Goal: Task Accomplishment & Management: Use online tool/utility

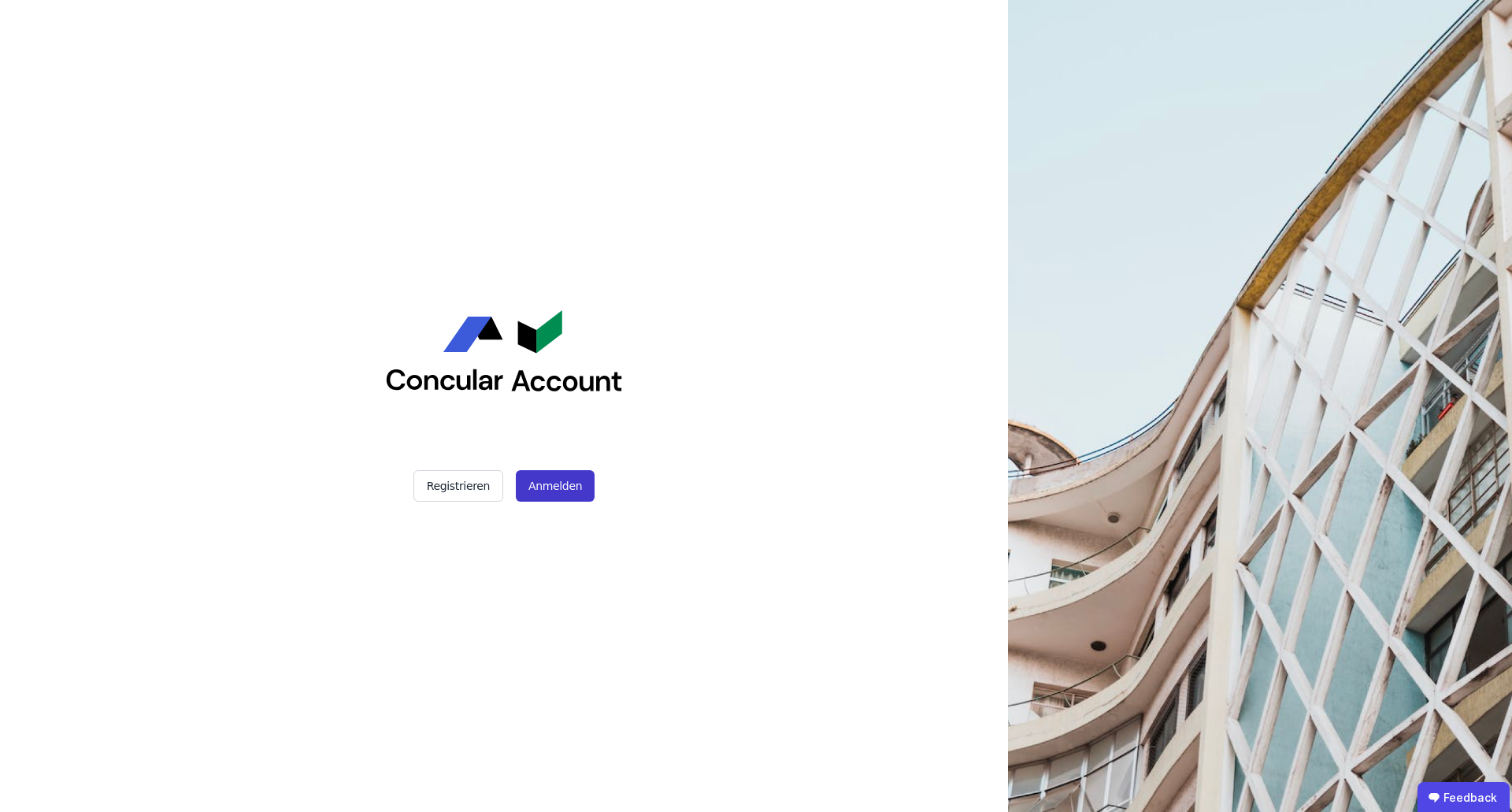
click at [572, 484] on button "Anmelden" at bounding box center [555, 486] width 79 height 31
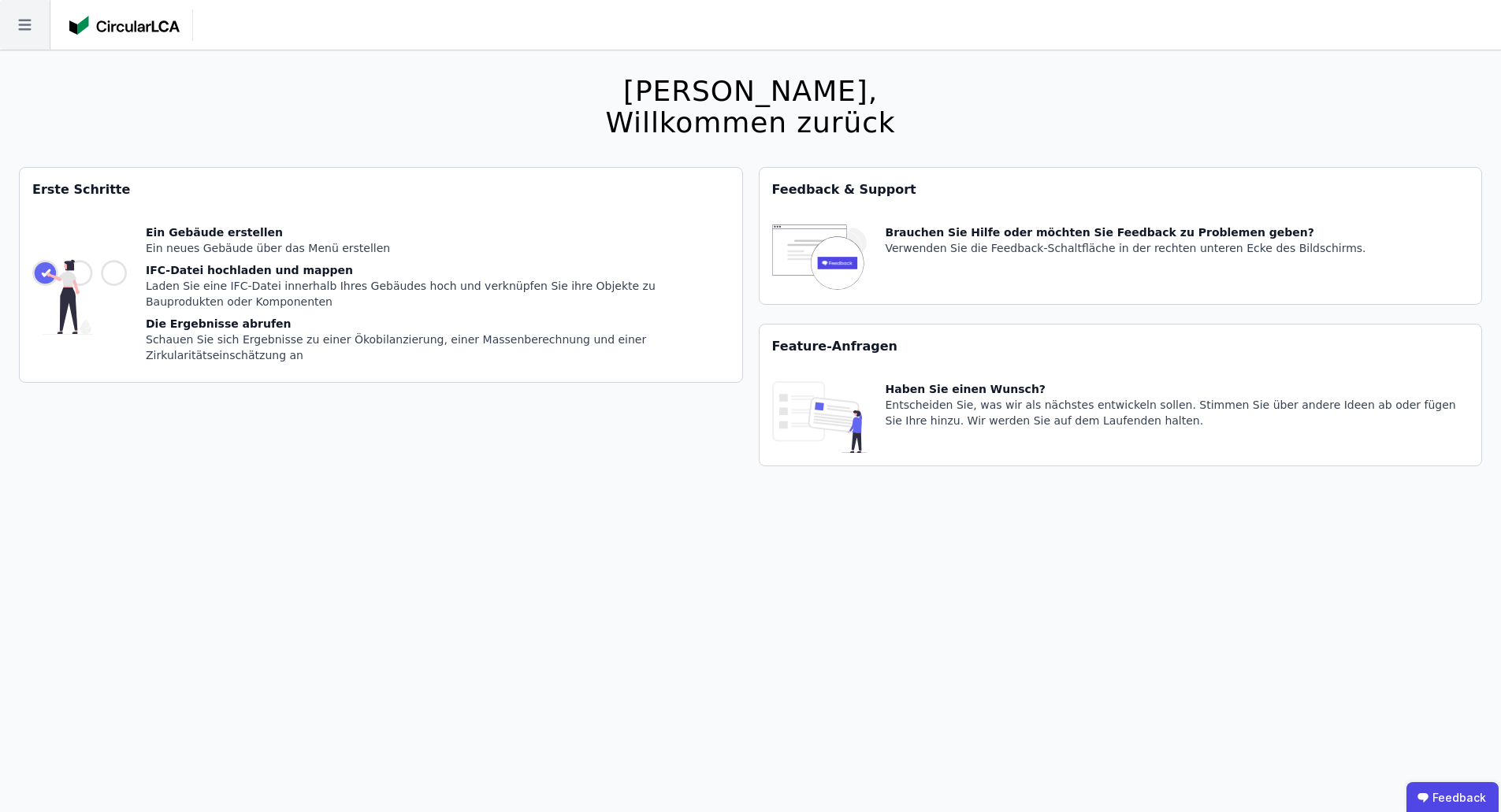
click at [33, 39] on icon at bounding box center [25, 25] width 49 height 49
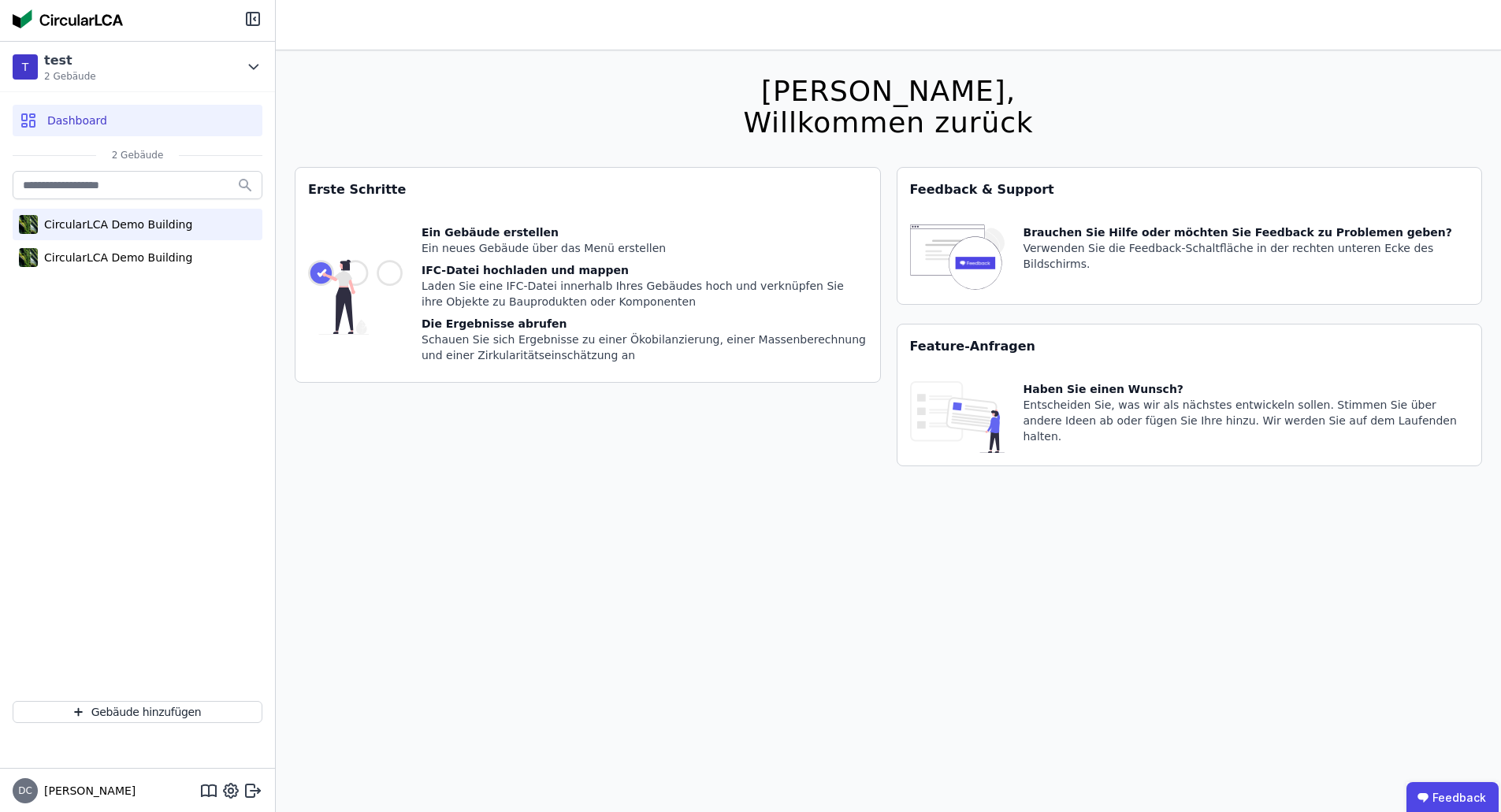
click at [99, 222] on div "CircularLCA Demo Building" at bounding box center [115, 224] width 154 height 16
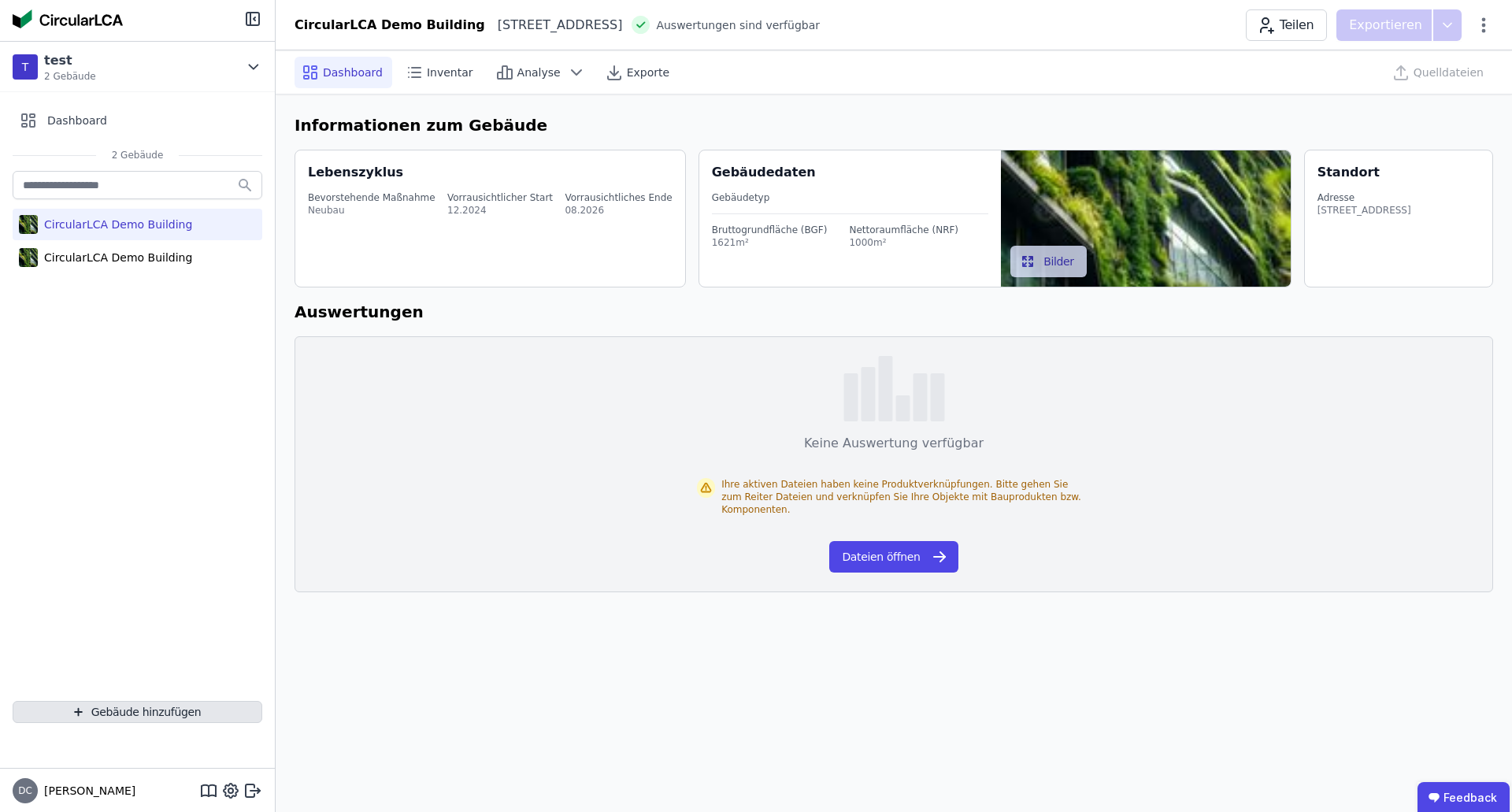
click at [133, 710] on button "Gebäude hinzufügen" at bounding box center [137, 711] width 250 height 22
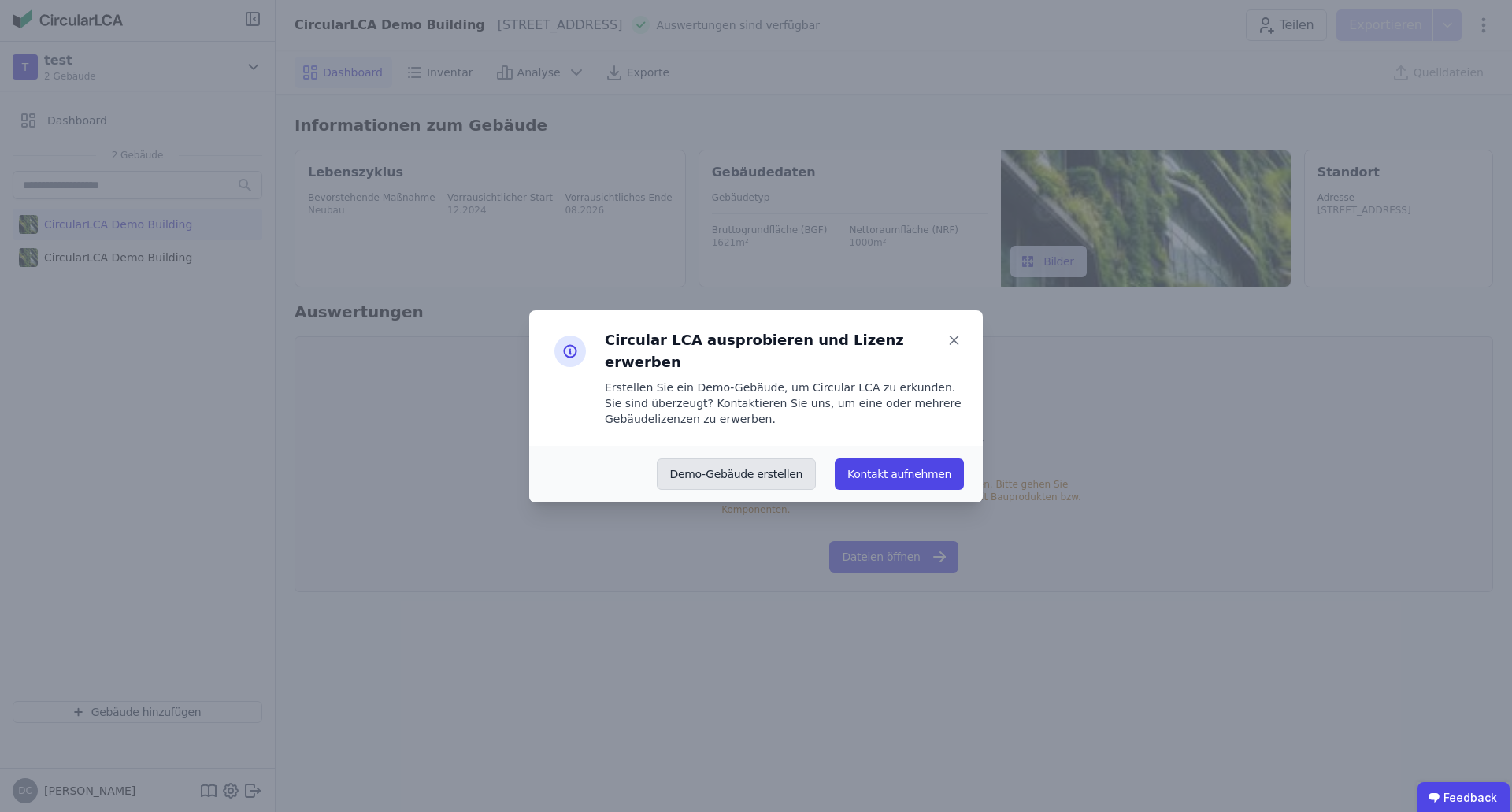
click at [746, 466] on button "Demo-Gebäude erstellen" at bounding box center [737, 474] width 160 height 31
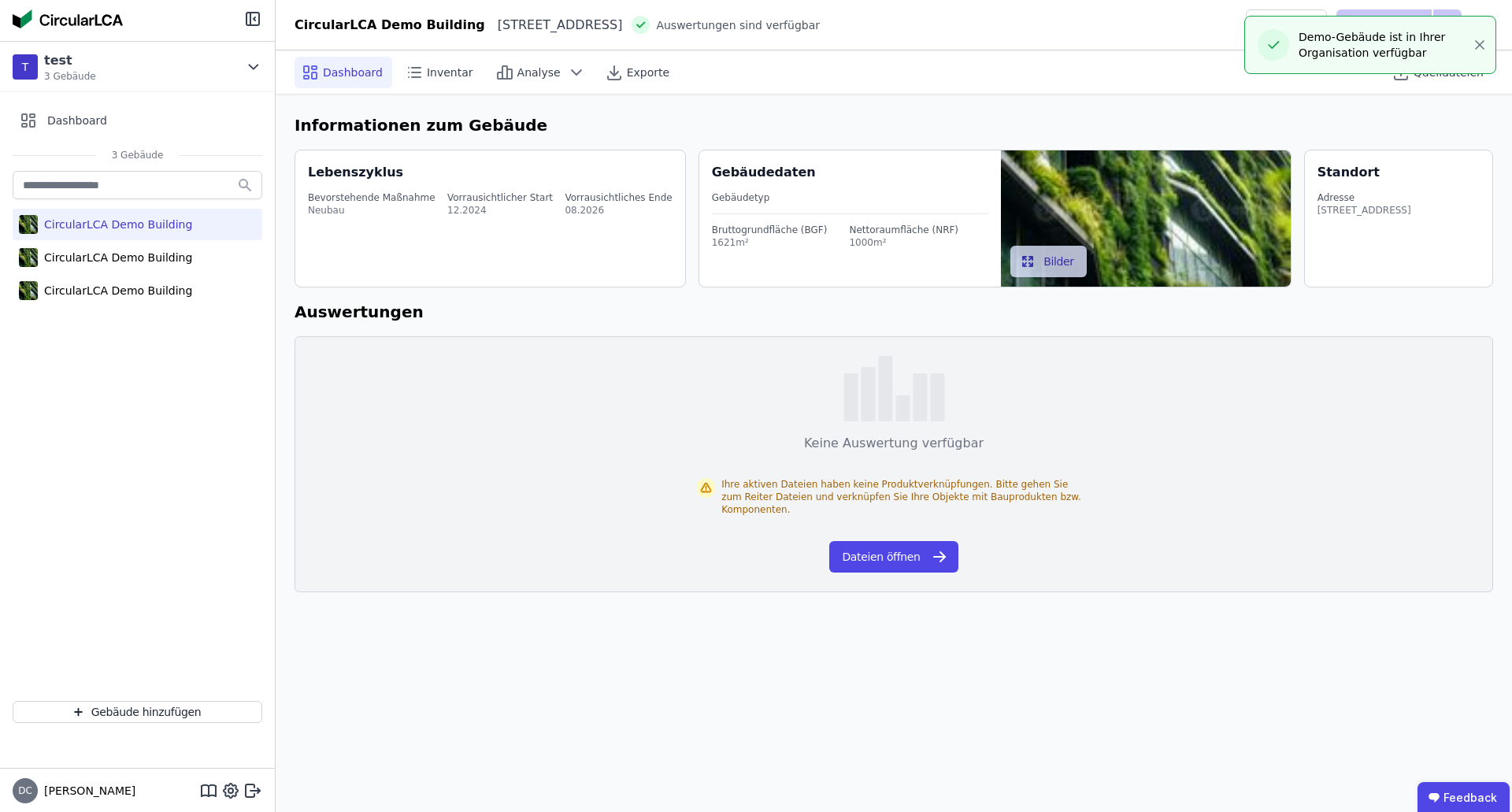
click at [1244, 208] on img at bounding box center [1146, 218] width 290 height 136
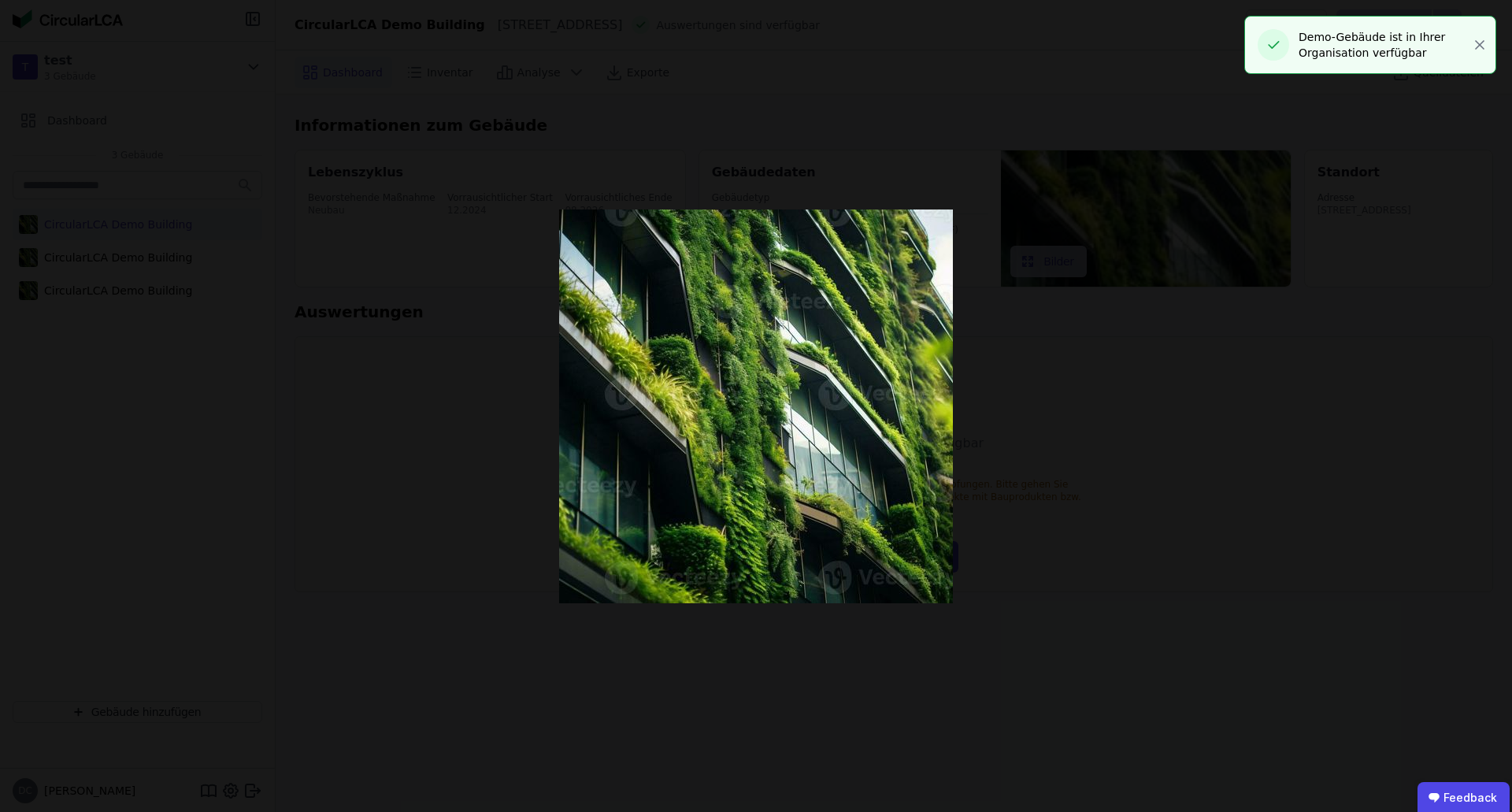
click at [1244, 208] on div at bounding box center [756, 406] width 1276 height 812
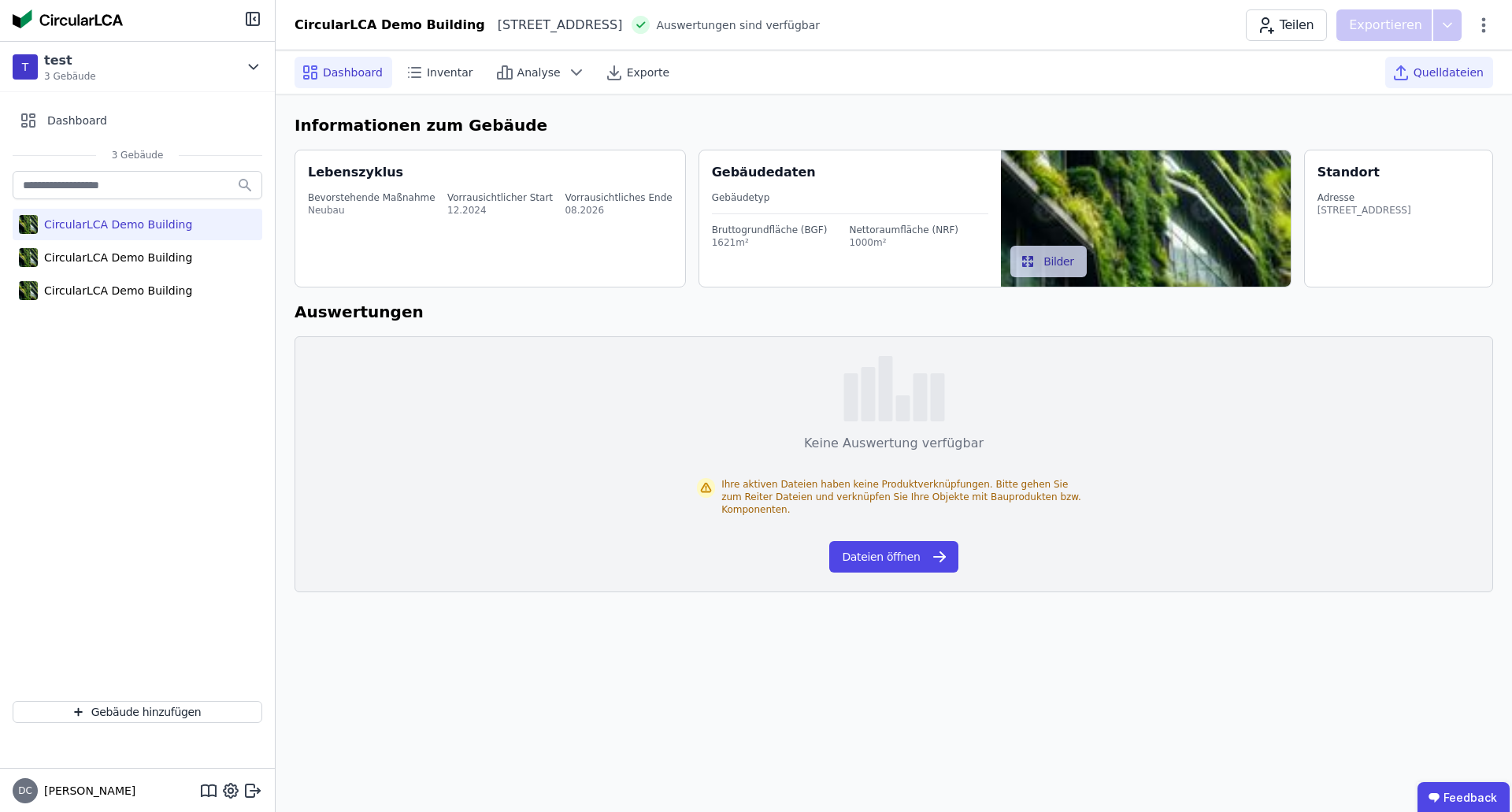
click at [1464, 81] on div "Quelldateien" at bounding box center [1439, 72] width 107 height 31
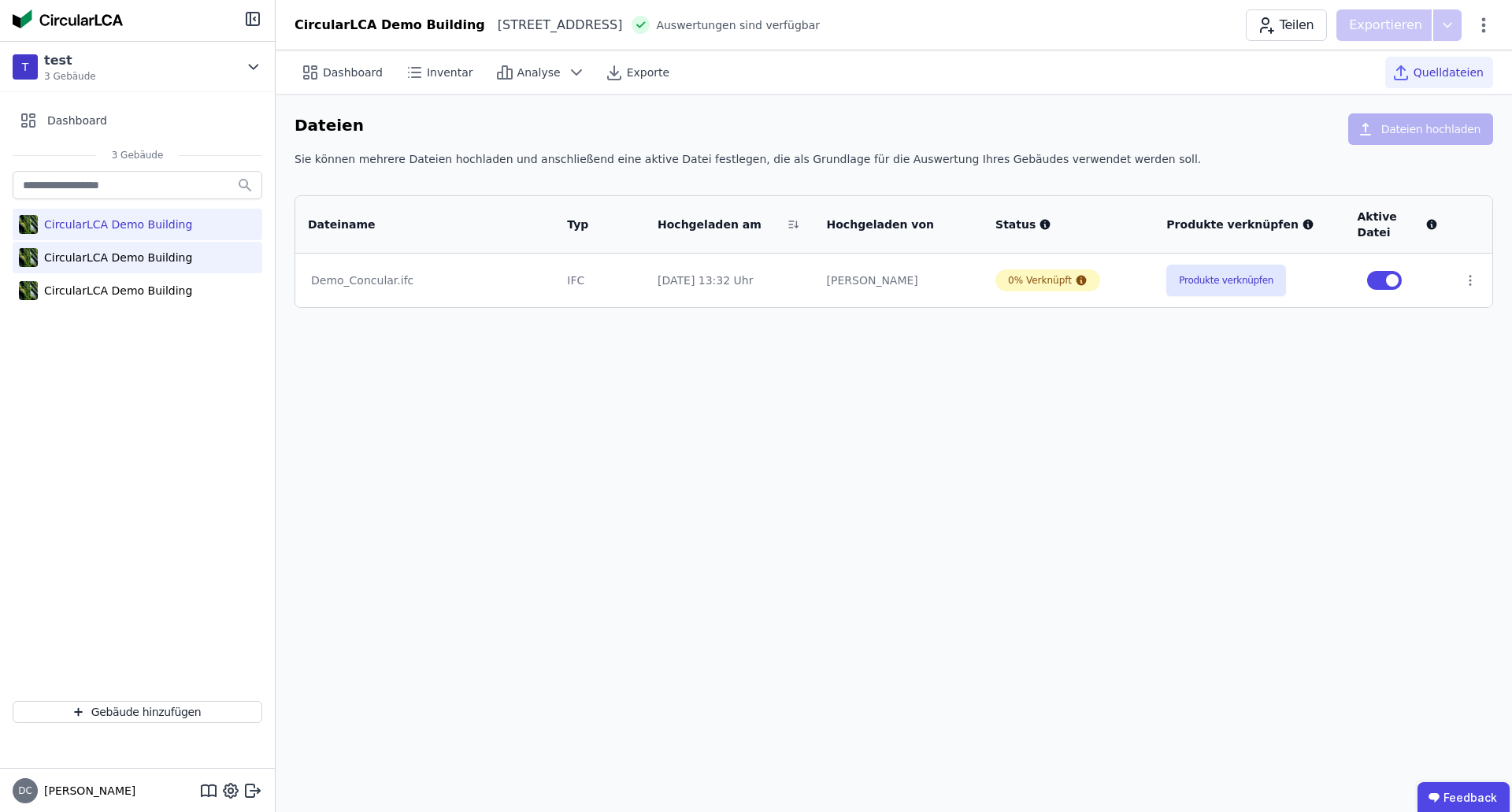
click at [196, 251] on div "CircularLCA Demo Building" at bounding box center [137, 257] width 250 height 31
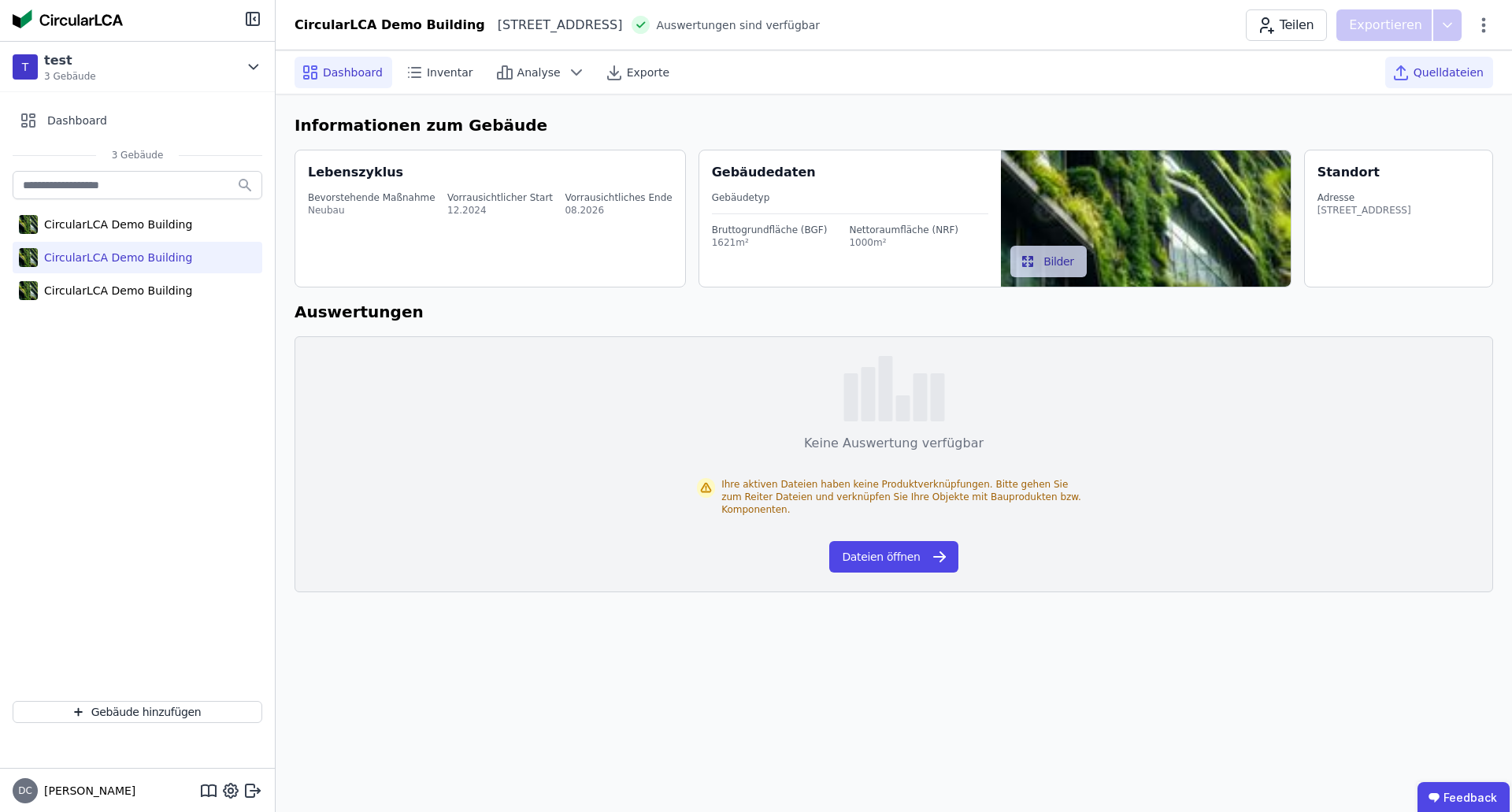
click at [1482, 63] on div "Quelldateien" at bounding box center [1439, 72] width 107 height 31
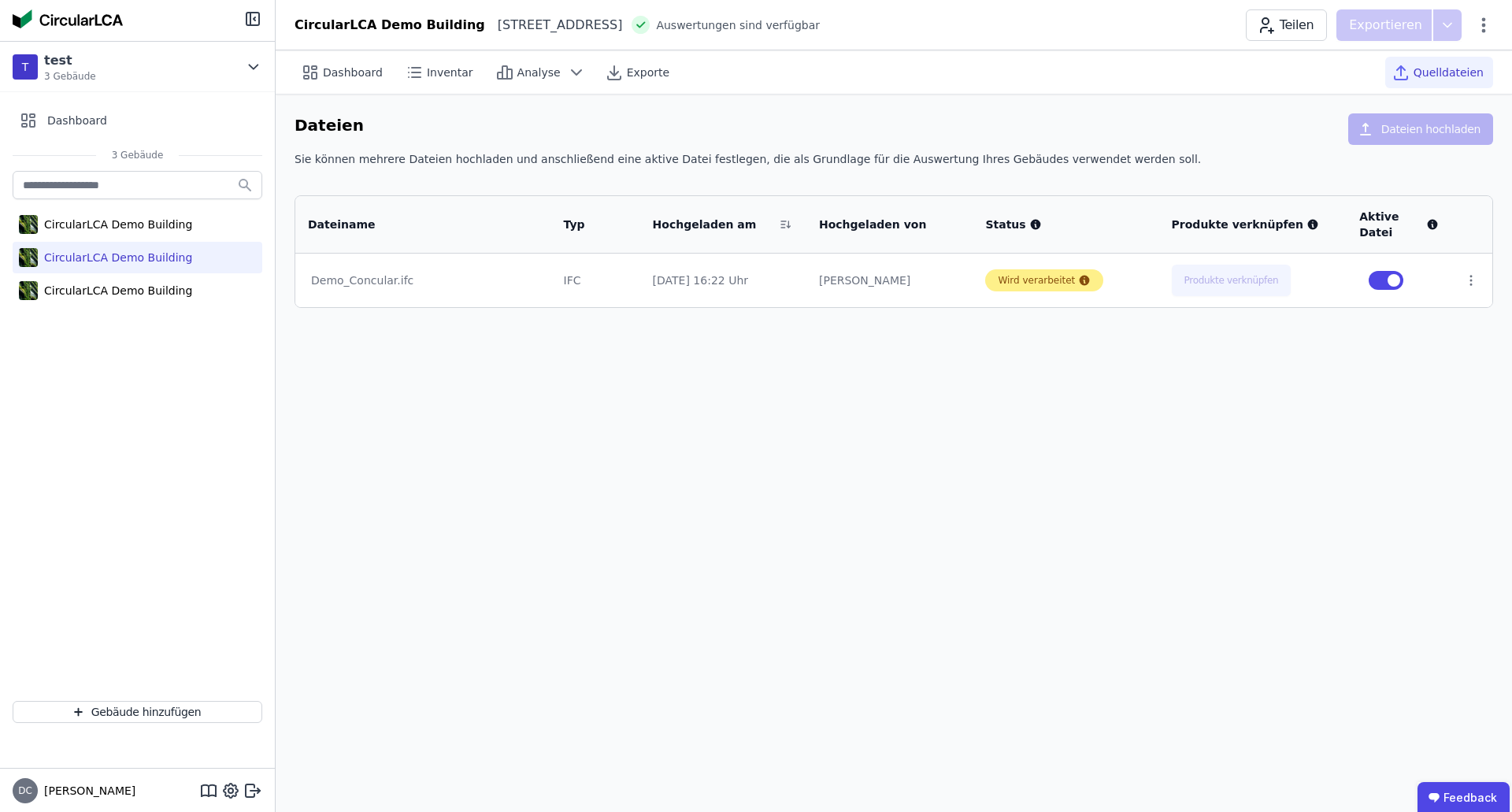
click at [1080, 280] on icon at bounding box center [1085, 280] width 10 height 10
click at [567, 80] on icon at bounding box center [576, 72] width 19 height 19
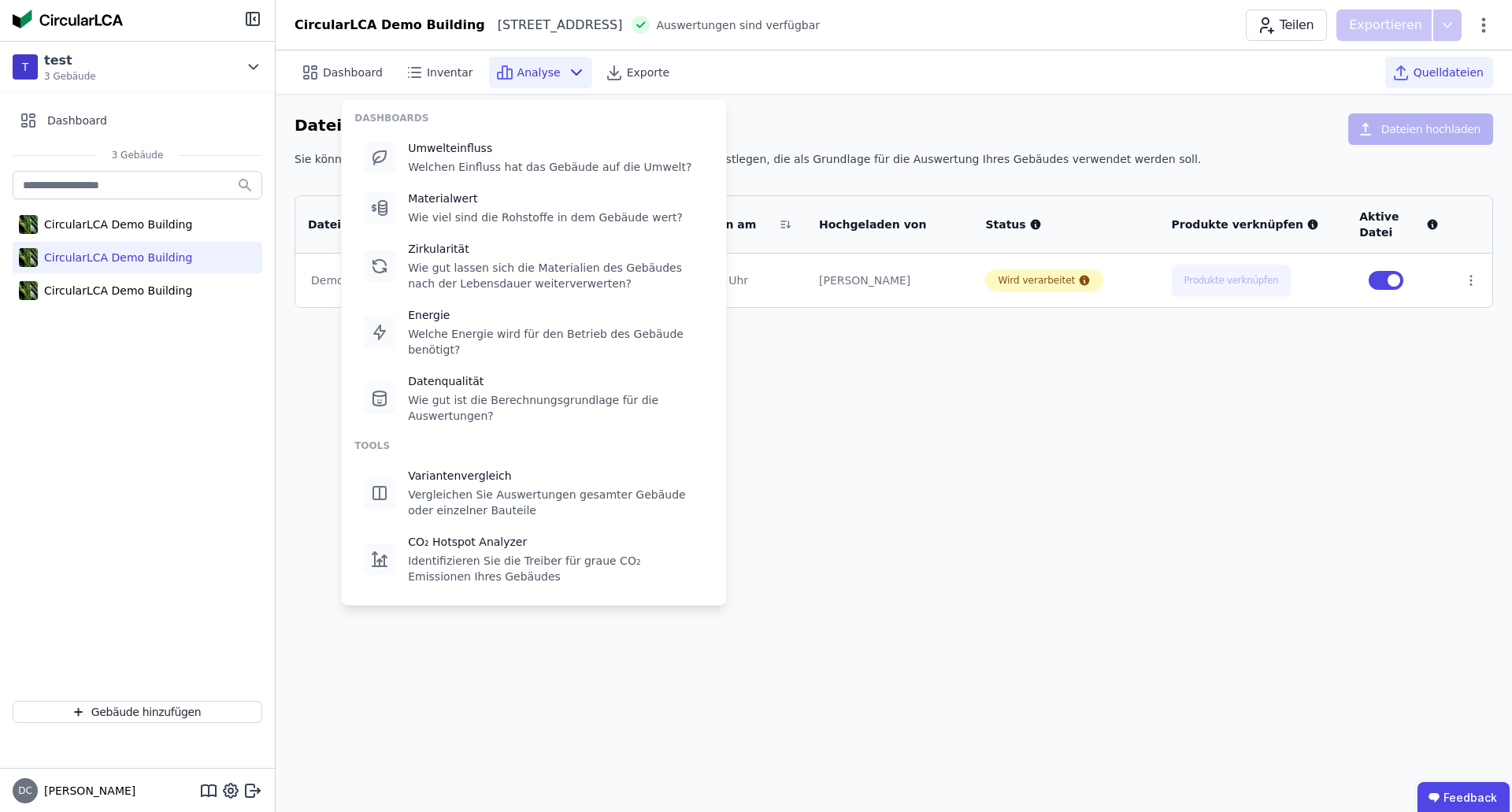
click at [623, 17] on div "[STREET_ADDRESS]" at bounding box center [553, 26] width 138 height 19
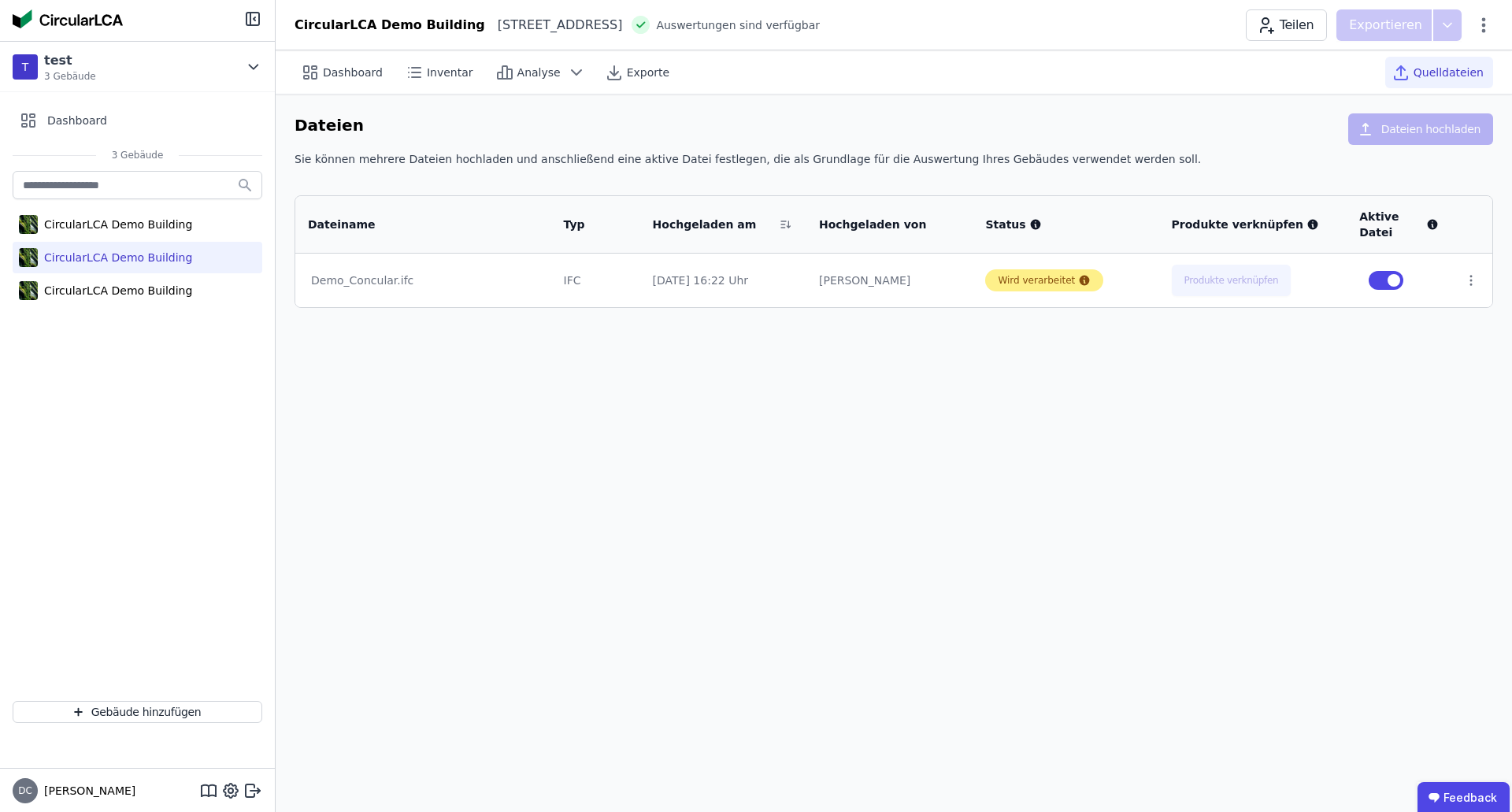
click at [1049, 283] on div "Wird verarbeitet" at bounding box center [1037, 280] width 77 height 12
click at [1065, 274] on div "Wird verarbeitet" at bounding box center [1037, 280] width 77 height 12
click at [1083, 279] on icon at bounding box center [1085, 280] width 10 height 10
click at [1083, 280] on icon at bounding box center [1085, 280] width 10 height 10
click at [190, 280] on div "CircularLCA Demo Building" at bounding box center [137, 290] width 250 height 31
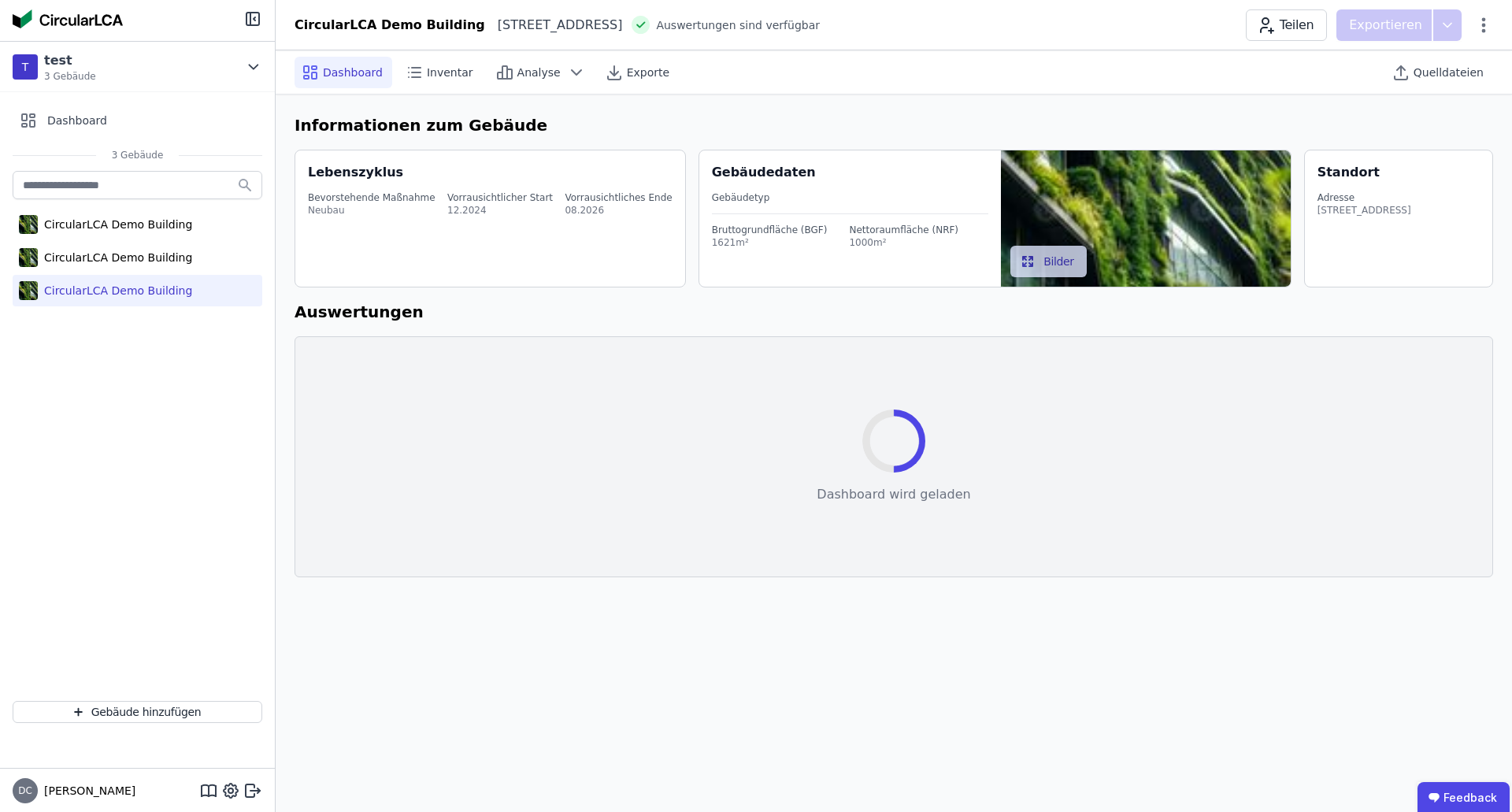
click at [190, 203] on div "CircularLCA Demo Building CircularLCA Demo Building CircularLCA Demo Building" at bounding box center [137, 237] width 250 height 140
select select "*"
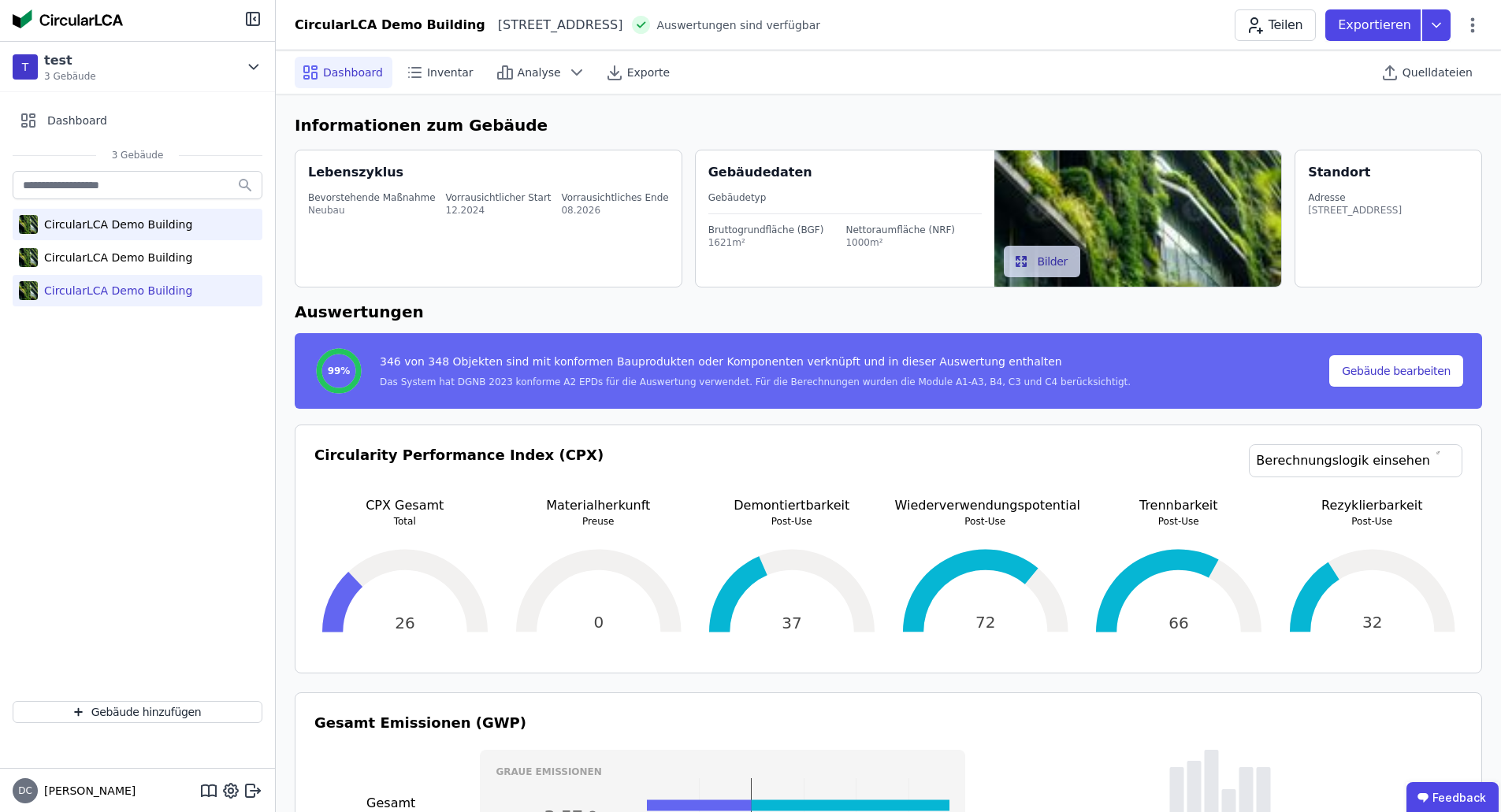
click at [172, 238] on div "CircularLCA Demo Building" at bounding box center [137, 224] width 250 height 31
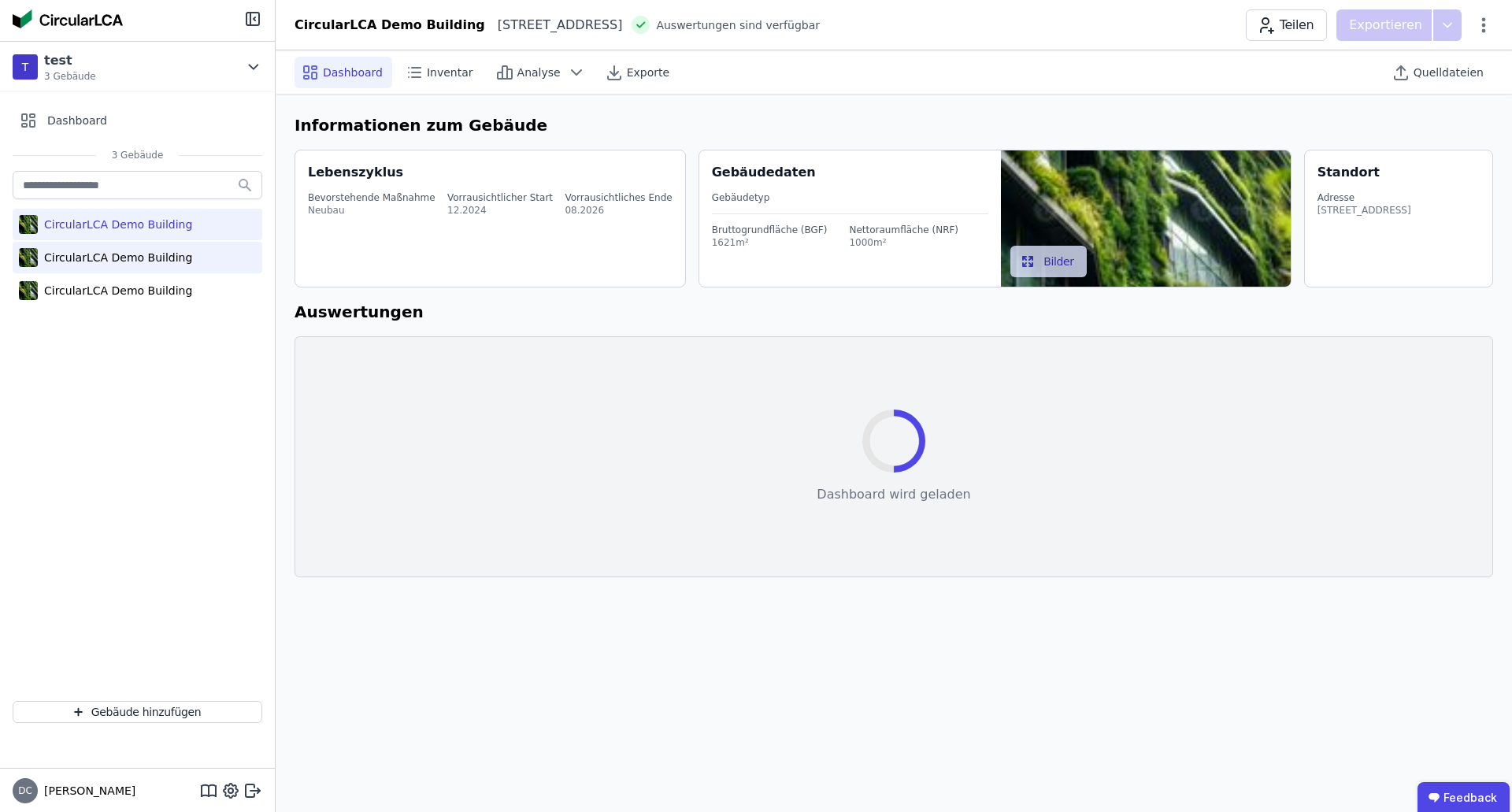
click at [174, 253] on div "CircularLCA Demo Building" at bounding box center [115, 258] width 154 height 16
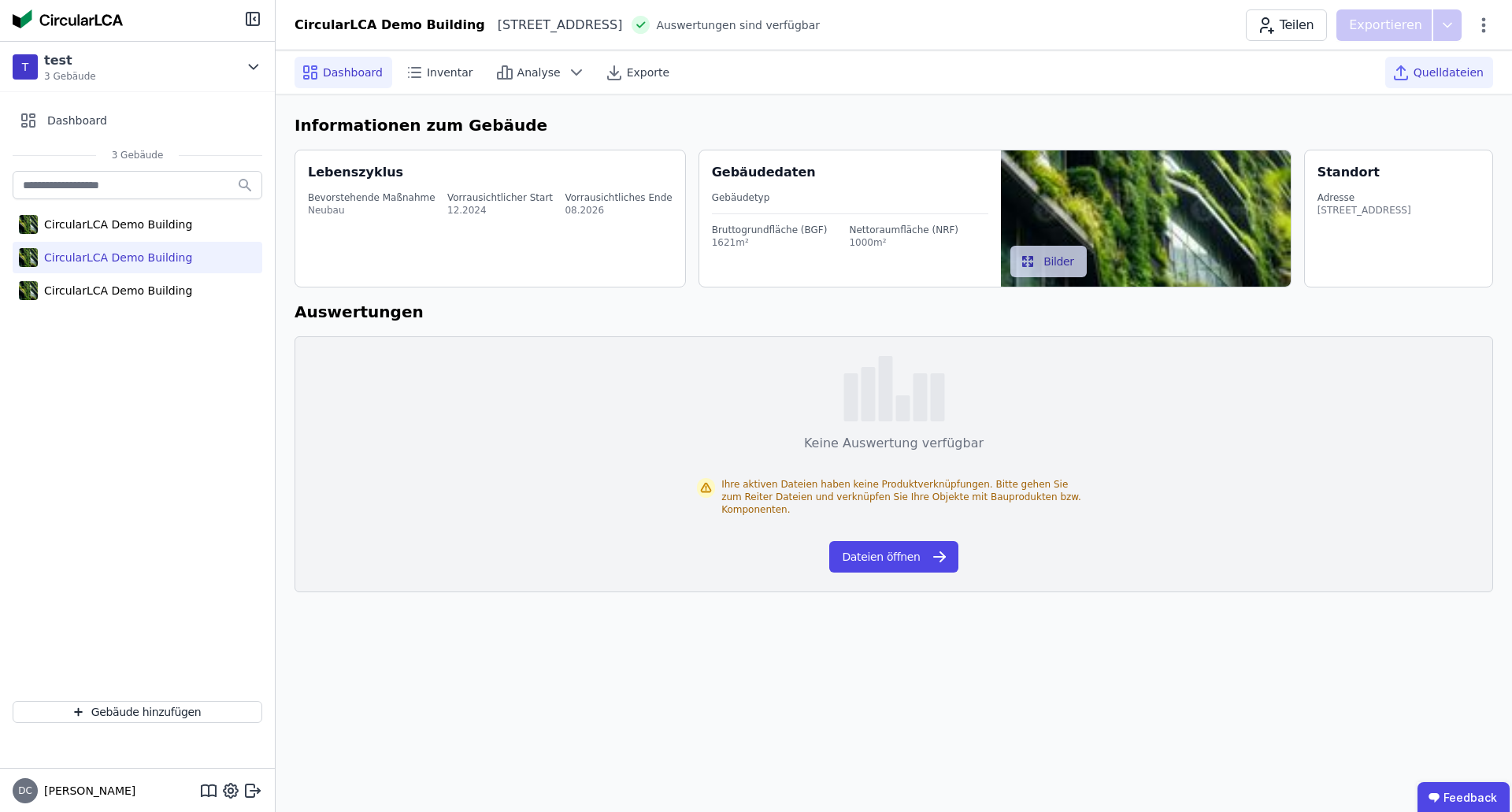
click at [1492, 79] on div "Quelldateien" at bounding box center [1439, 72] width 107 height 31
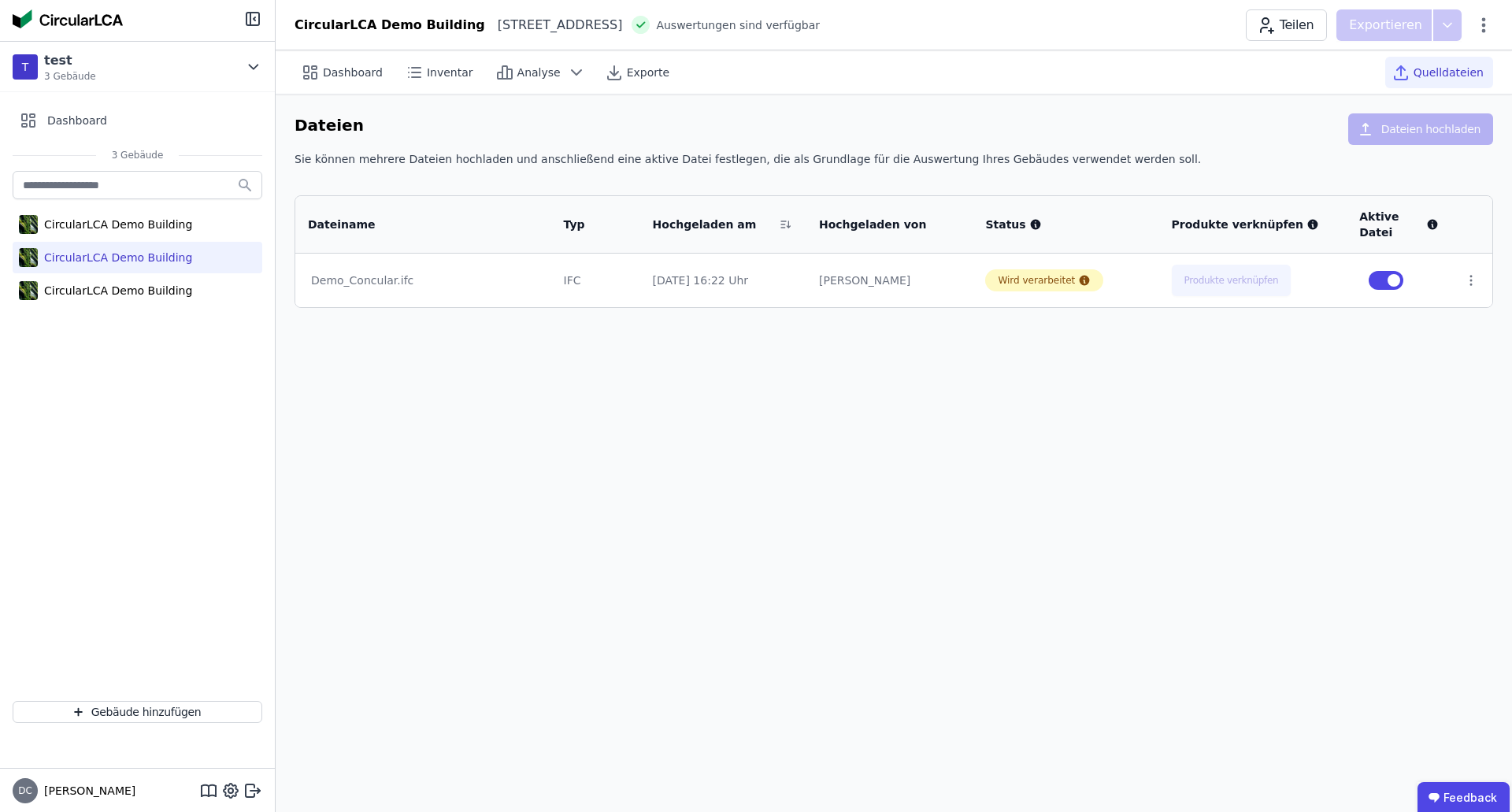
click at [1469, 72] on span "Quelldateien" at bounding box center [1449, 72] width 70 height 16
click at [1436, 75] on span "Quelldateien" at bounding box center [1449, 72] width 70 height 16
click at [1436, 66] on span "Quelldateien" at bounding box center [1449, 72] width 70 height 16
click at [1232, 276] on button "Produkte verknüpfen" at bounding box center [1227, 280] width 120 height 31
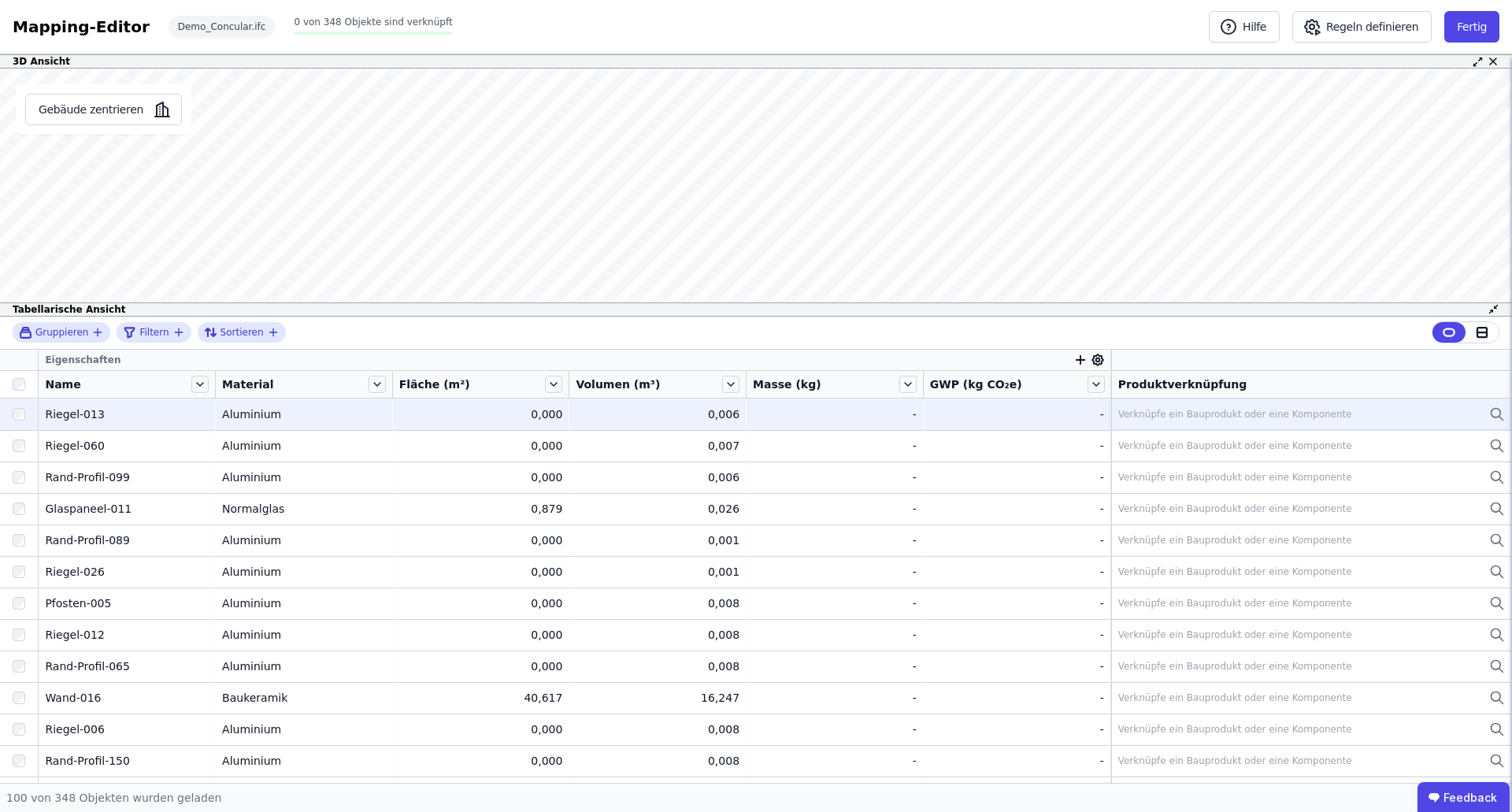
click at [1481, 424] on td "Verknüpfe ein Bauprodukt oder eine Komponente Verknüpfe ein Bauprodukt oder ein…" at bounding box center [1312, 414] width 401 height 31
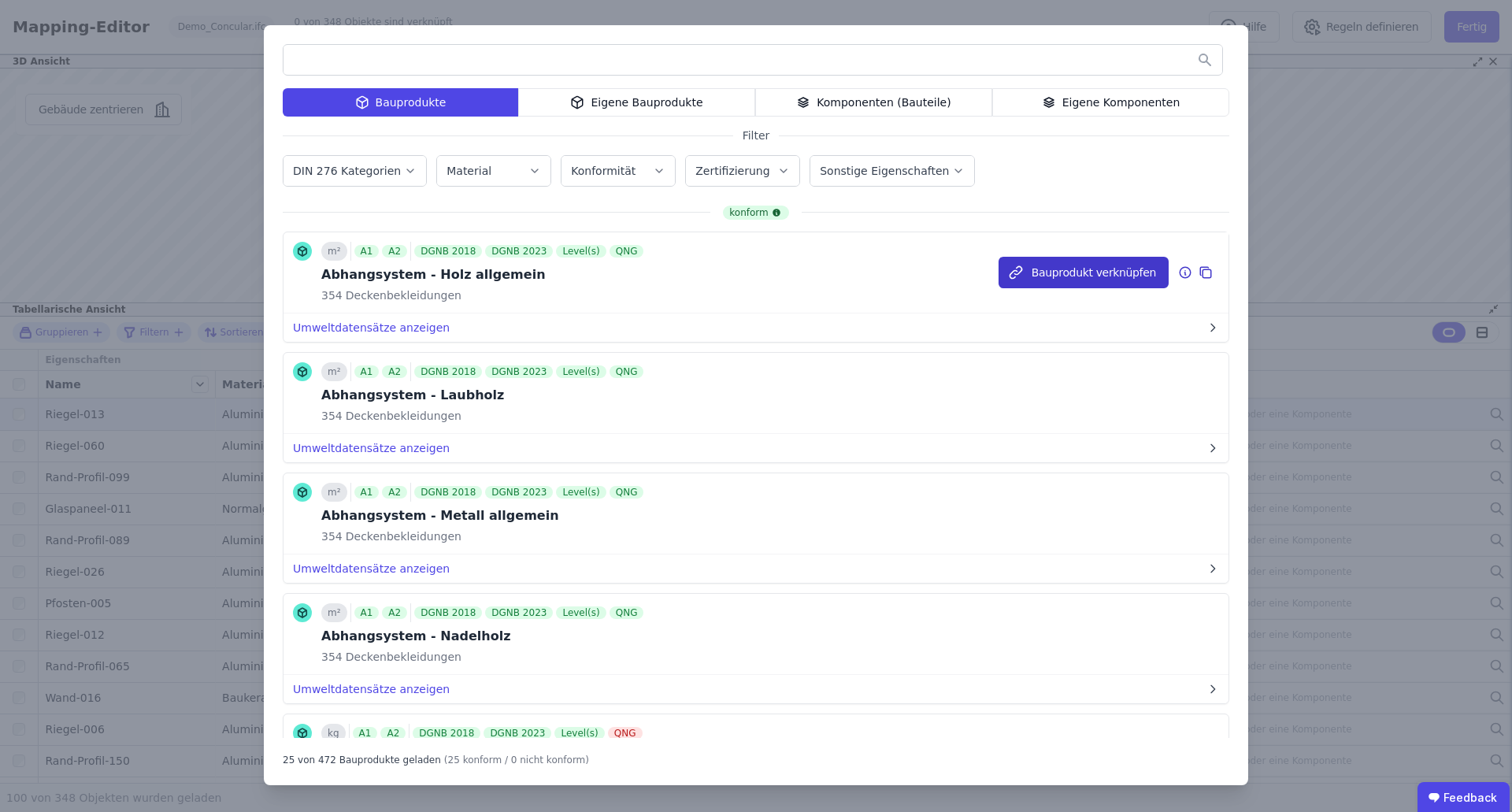
click at [1039, 278] on button "Bauprodukt verknüpfen" at bounding box center [1083, 272] width 170 height 31
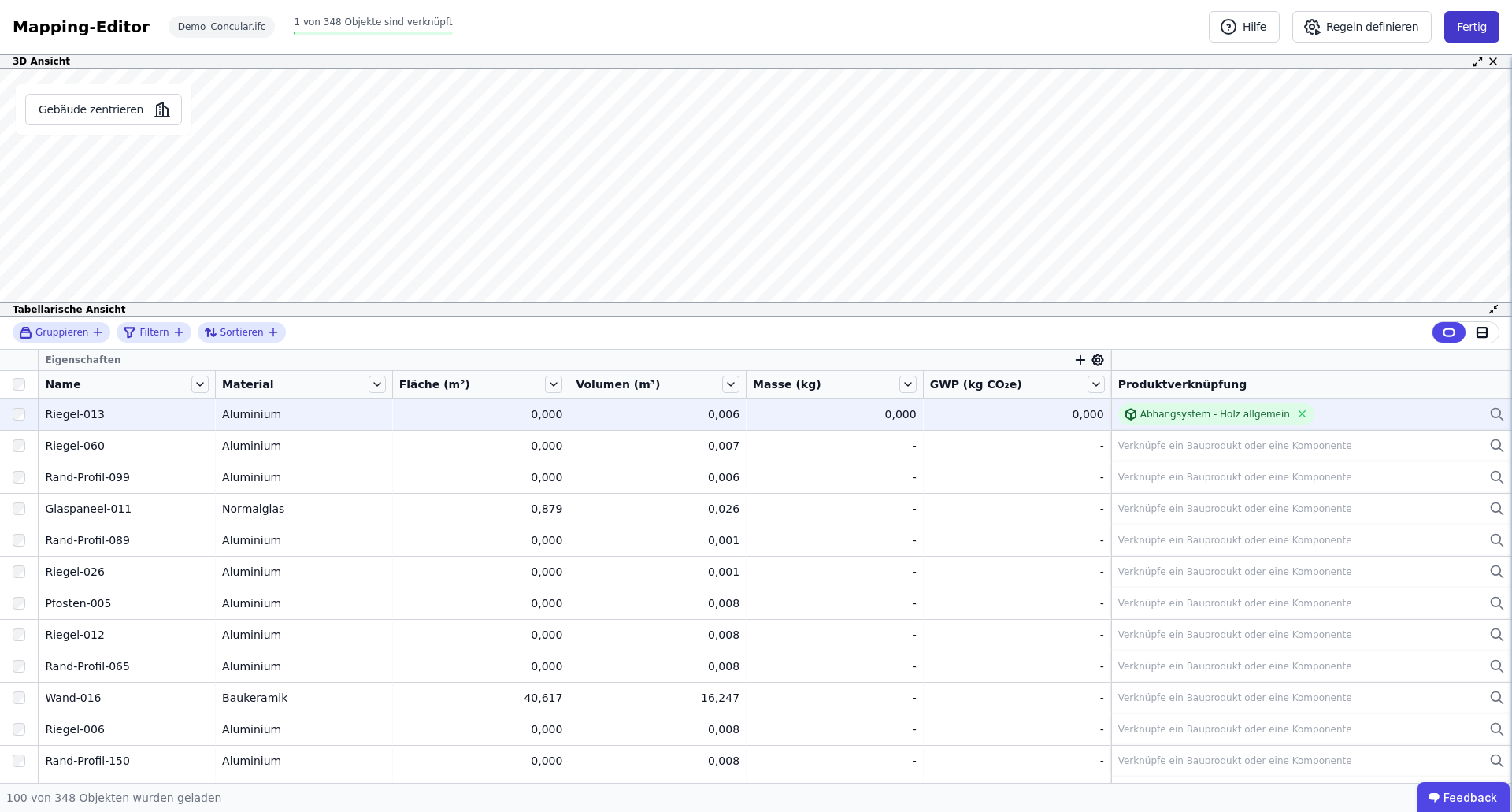
click at [1490, 33] on button "Fertig" at bounding box center [1472, 27] width 55 height 31
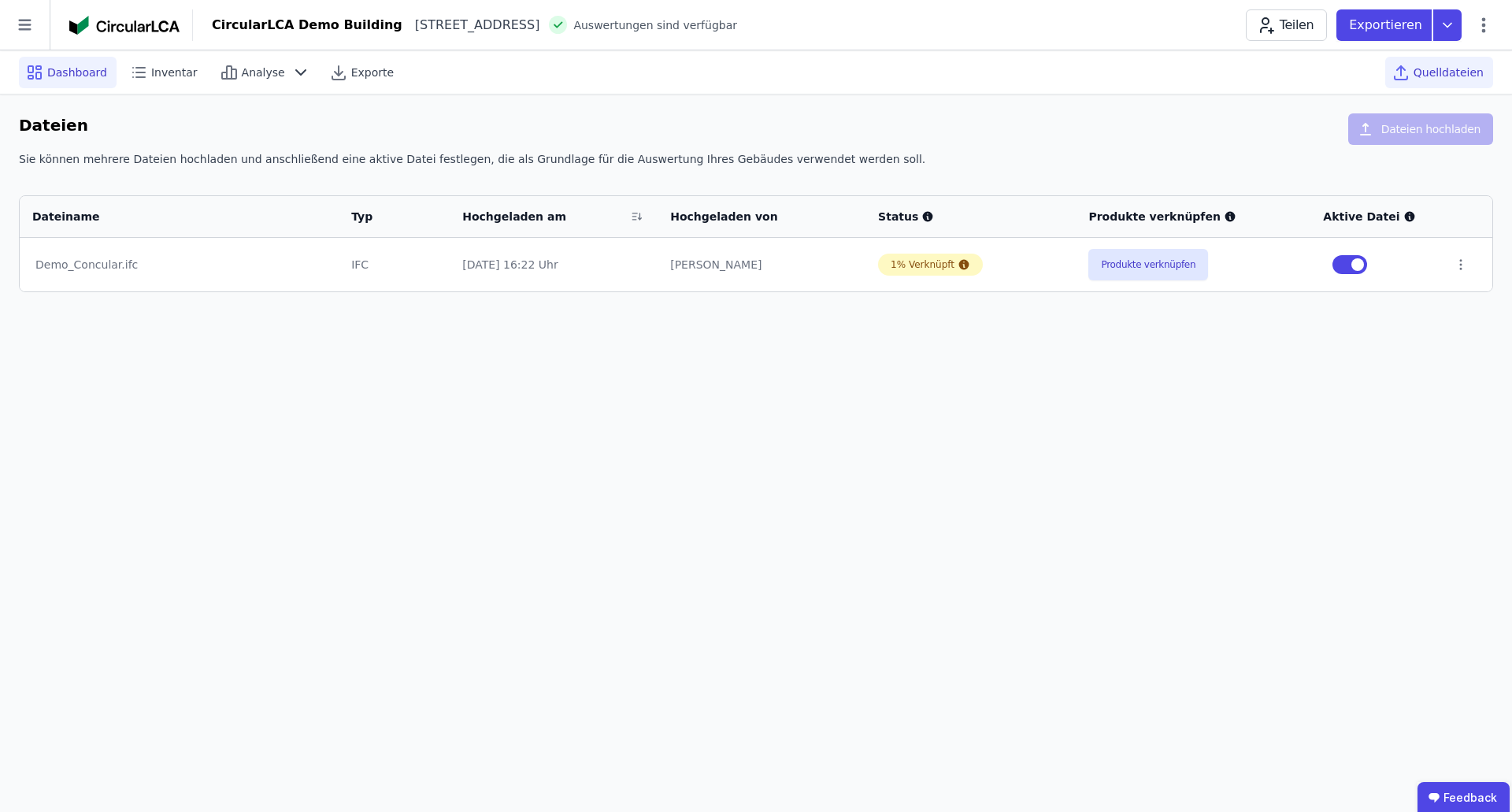
click at [47, 75] on div "Dashboard" at bounding box center [68, 72] width 98 height 31
select select "*"
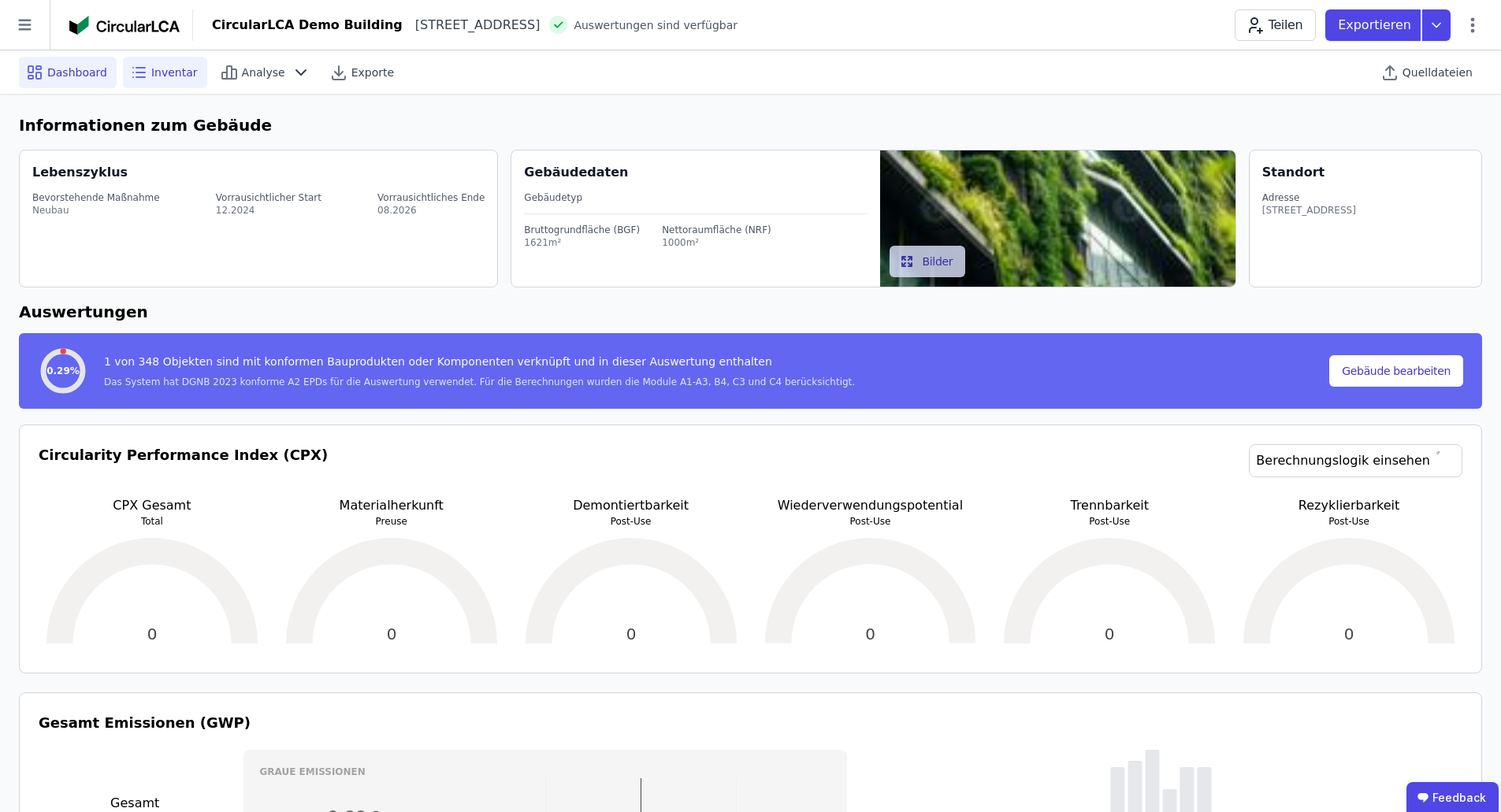
click at [166, 87] on div "Inventar" at bounding box center [165, 72] width 85 height 31
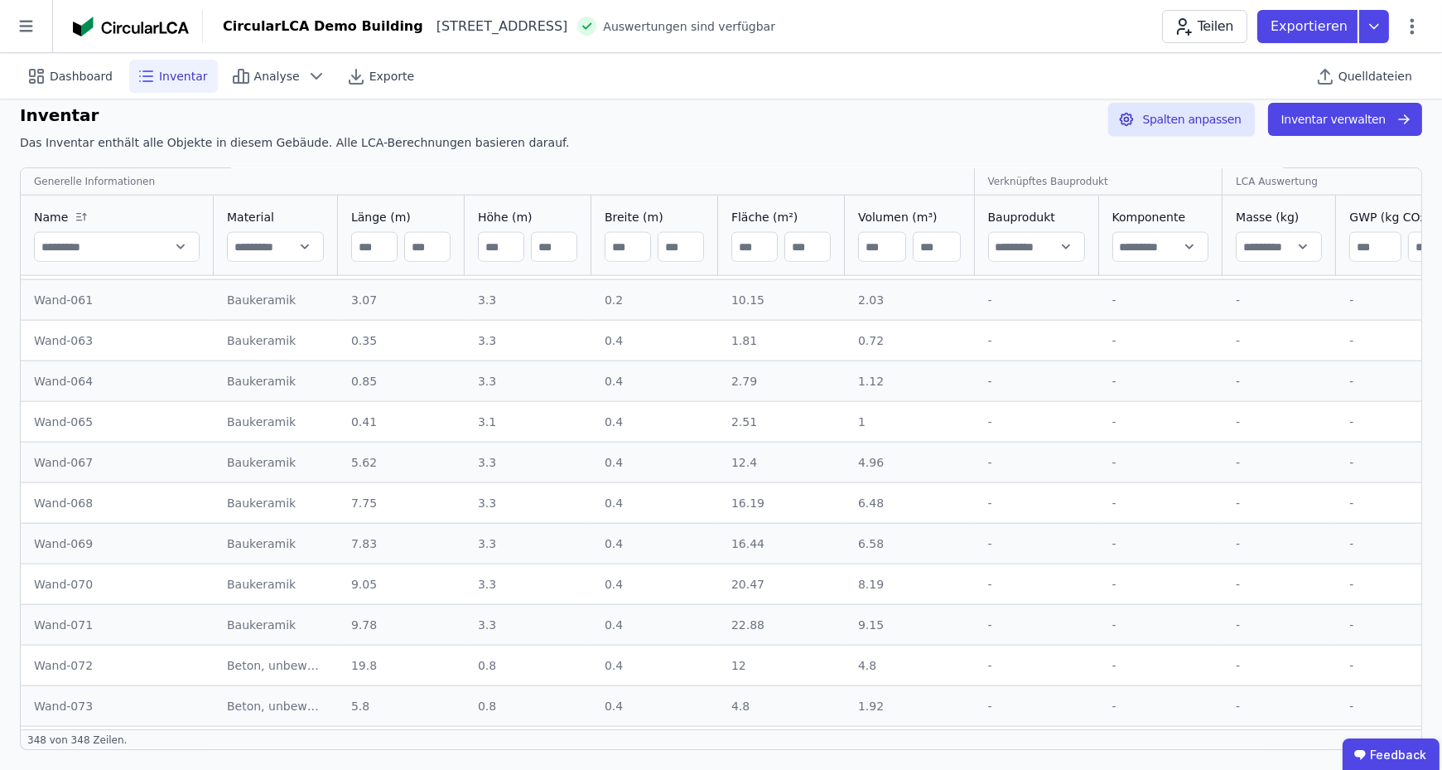
scroll to position [13468, 0]
